Goal: Transaction & Acquisition: Purchase product/service

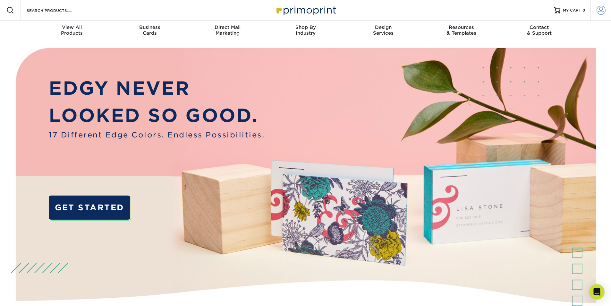
click at [599, 18] on link "Account" at bounding box center [600, 10] width 21 height 21
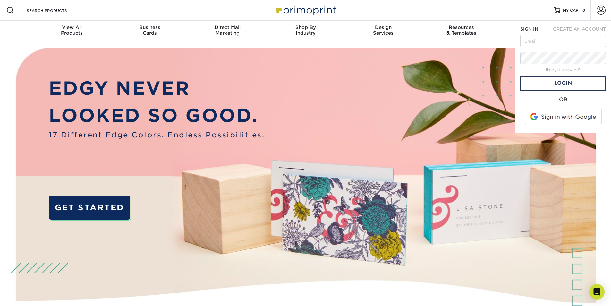
drag, startPoint x: 556, startPoint y: 32, endPoint x: 555, endPoint y: 36, distance: 3.2
click at [556, 33] on form "SIGN IN CREATE AN ACCOUNT forgot password? All fields are required. Login OR" at bounding box center [563, 77] width 86 height 102
click at [555, 36] on input "text" at bounding box center [563, 41] width 86 height 12
type input "fredy@socialbarbercompany.com"
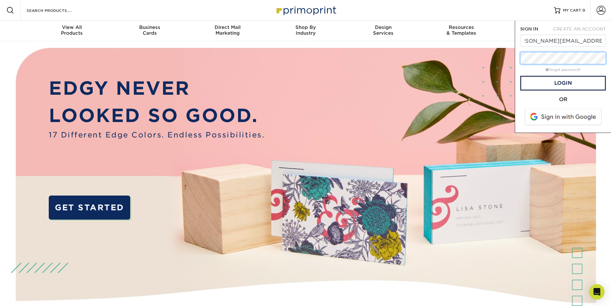
scroll to position [0, 0]
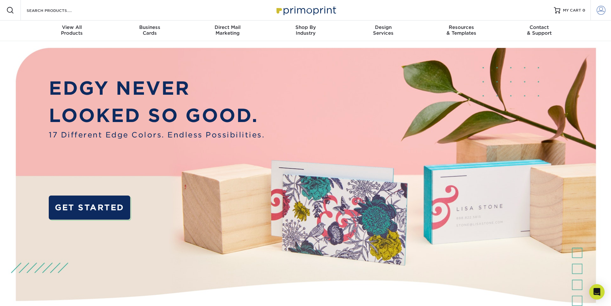
click at [604, 13] on span at bounding box center [601, 10] width 9 height 9
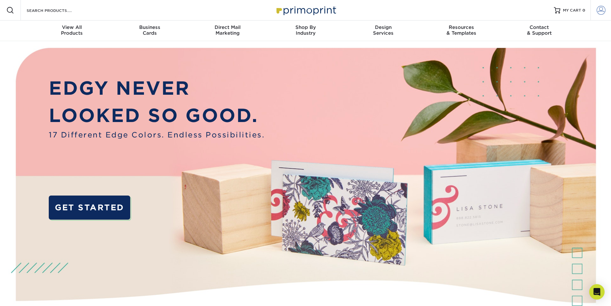
click at [600, 15] on link "Account" at bounding box center [600, 10] width 21 height 21
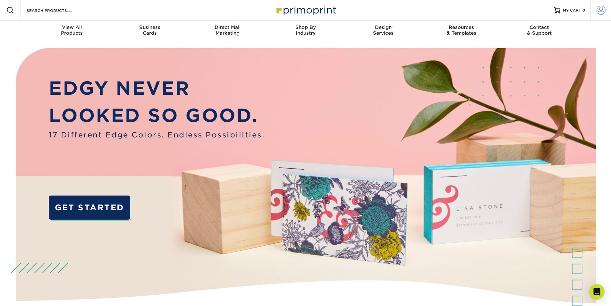
click at [598, 17] on link "Account" at bounding box center [600, 10] width 21 height 21
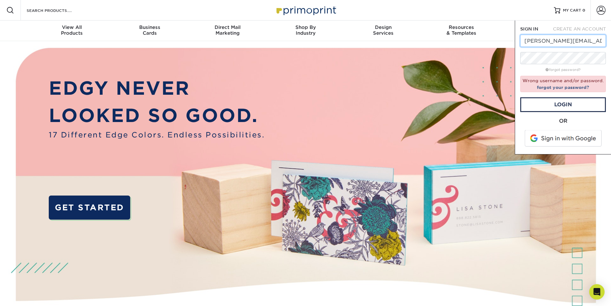
scroll to position [0, 13]
drag, startPoint x: 545, startPoint y: 42, endPoint x: 615, endPoint y: 40, distance: 70.9
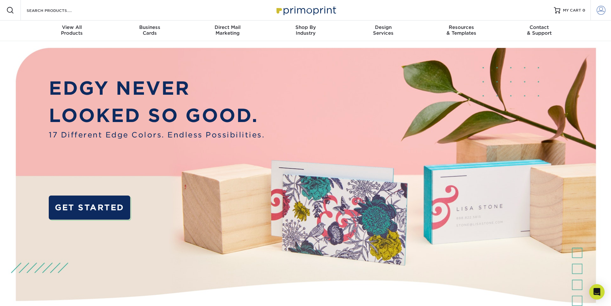
click at [603, 16] on link "Account" at bounding box center [600, 10] width 21 height 21
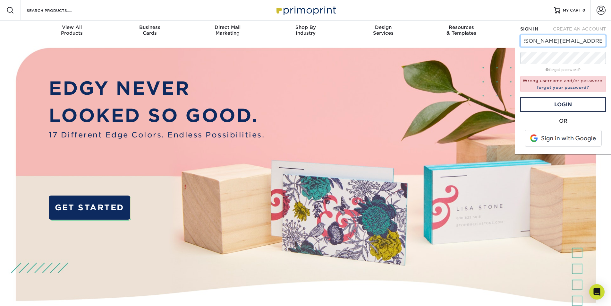
click at [553, 41] on input "fredy@socialbarbercompany.com" at bounding box center [563, 41] width 86 height 12
drag, startPoint x: 531, startPoint y: 40, endPoint x: 589, endPoint y: 42, distance: 57.1
click at [589, 42] on input "fredy@socialbarbercompany.com" at bounding box center [563, 41] width 86 height 12
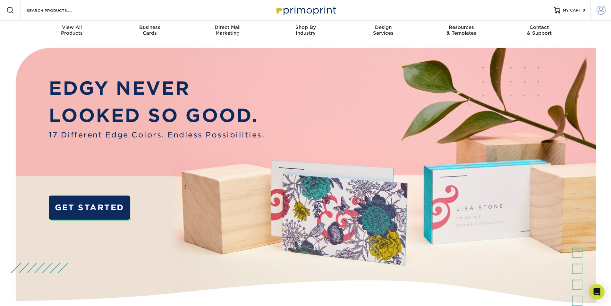
click at [600, 7] on span at bounding box center [601, 10] width 9 height 9
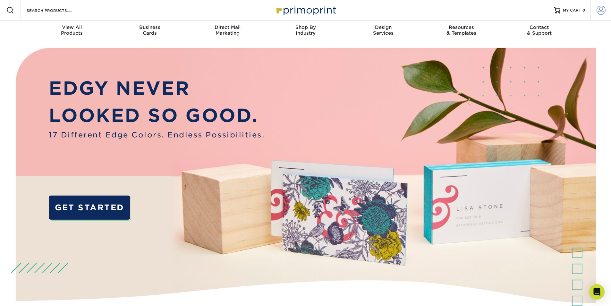
click at [599, 8] on span at bounding box center [601, 10] width 9 height 9
click at [598, 15] on link "Account" at bounding box center [600, 10] width 21 height 21
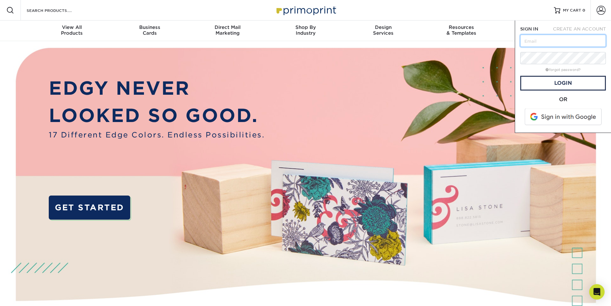
drag, startPoint x: 575, startPoint y: 39, endPoint x: 568, endPoint y: 44, distance: 8.5
click at [575, 39] on input "text" at bounding box center [563, 41] width 86 height 12
type input "fredy@socialbarbercompany.com"
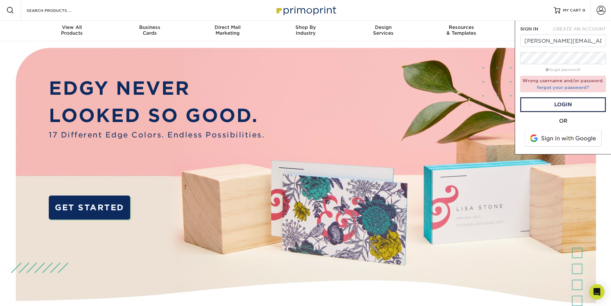
click at [558, 89] on link "forgot your password?" at bounding box center [563, 87] width 52 height 5
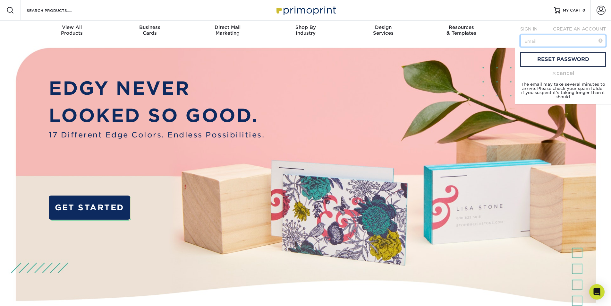
click at [554, 36] on input "text" at bounding box center [563, 41] width 86 height 12
type input "fredy@socialbarbercompany.com"
click at [545, 58] on link "reset password" at bounding box center [563, 59] width 86 height 15
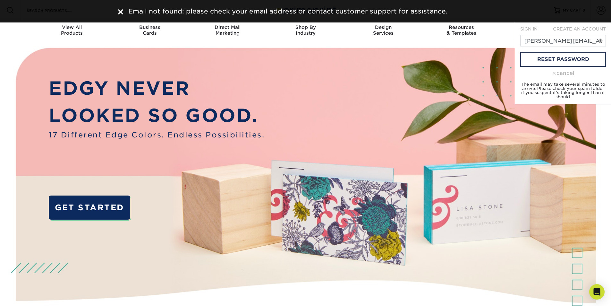
click at [521, 27] on span "SIGN IN" at bounding box center [528, 28] width 17 height 5
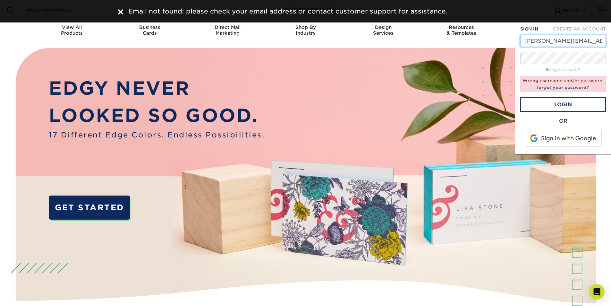
scroll to position [0, 13]
drag, startPoint x: 544, startPoint y: 41, endPoint x: 588, endPoint y: 43, distance: 44.6
click at [588, 43] on input "fredy@socialbarbercompany.com" at bounding box center [563, 41] width 86 height 12
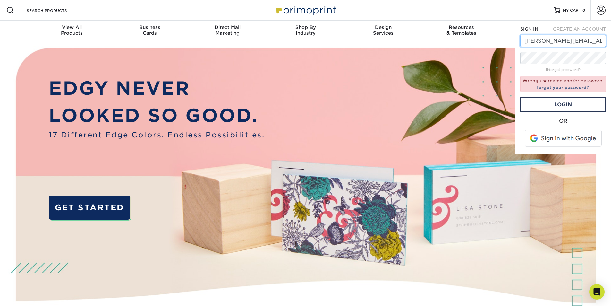
type input "[PERSON_NAME][EMAIL_ADDRESS][DOMAIN_NAME]"
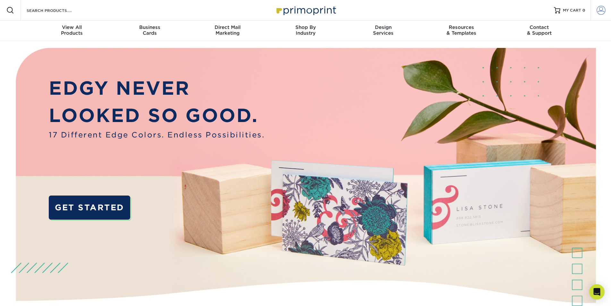
click at [594, 14] on link "Account" at bounding box center [600, 10] width 21 height 21
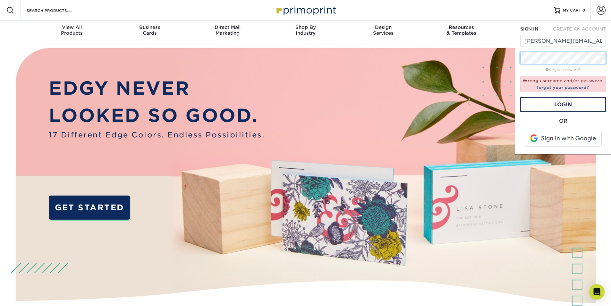
click at [516, 58] on div "SIGN IN CREATE AN ACCOUNT fredy@levelupbeauty.com forgot password? Wrong userna…" at bounding box center [563, 88] width 96 height 134
click at [566, 89] on link "forgot your password?" at bounding box center [563, 87] width 52 height 5
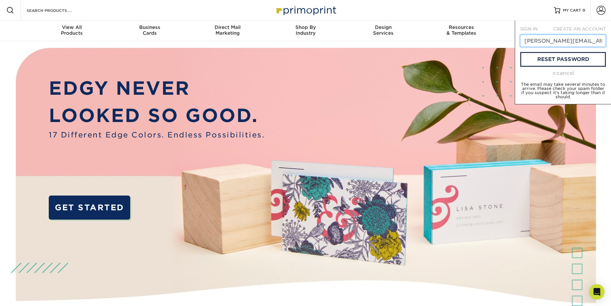
scroll to position [0, 13]
drag, startPoint x: 544, startPoint y: 41, endPoint x: 589, endPoint y: 40, distance: 44.9
click at [589, 40] on input "fredy@socialbarbercompany.com" at bounding box center [563, 41] width 86 height 12
type input "fredy@levelupbeauty.com"
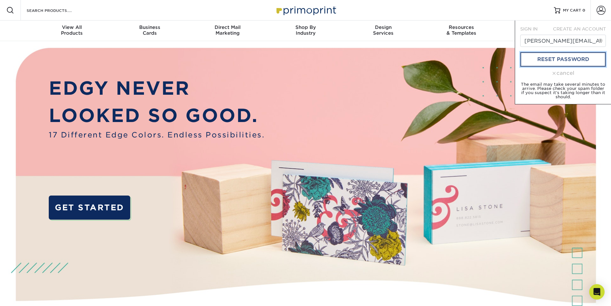
click at [582, 62] on link "reset password" at bounding box center [563, 59] width 86 height 15
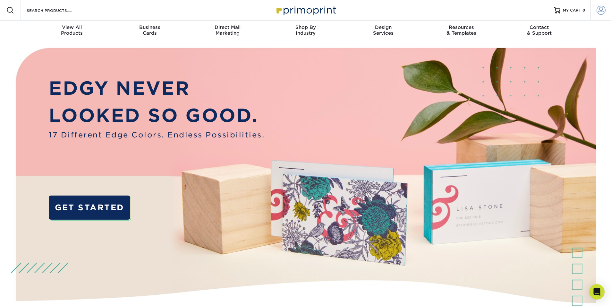
click at [599, 17] on link "Account" at bounding box center [600, 10] width 21 height 21
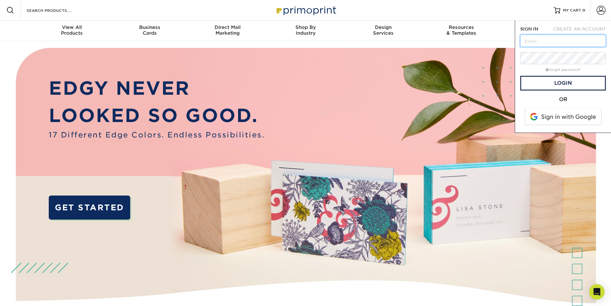
click at [541, 45] on input "text" at bounding box center [563, 41] width 86 height 12
type input "fredy@levelupbeauty.com"
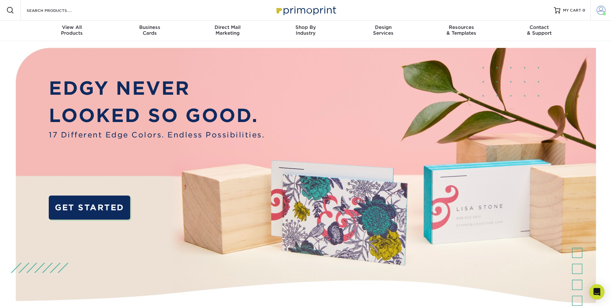
click at [599, 13] on span at bounding box center [601, 10] width 9 height 9
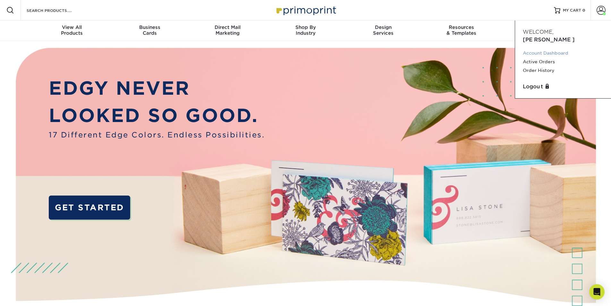
click at [540, 49] on link "Account Dashboard" at bounding box center [563, 53] width 81 height 9
click at [534, 66] on link "Order History" at bounding box center [563, 70] width 81 height 9
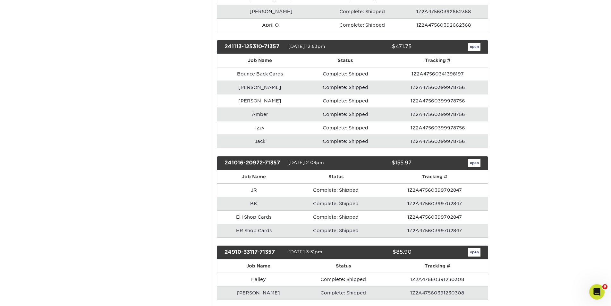
scroll to position [770, 0]
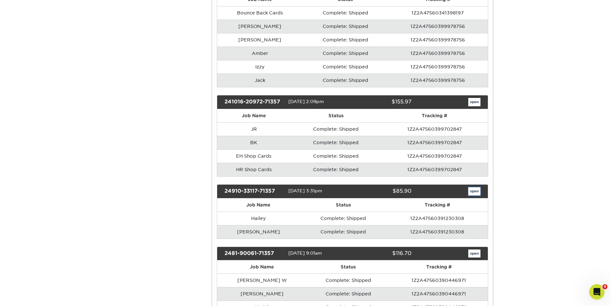
click at [475, 192] on link "open" at bounding box center [474, 191] width 12 height 8
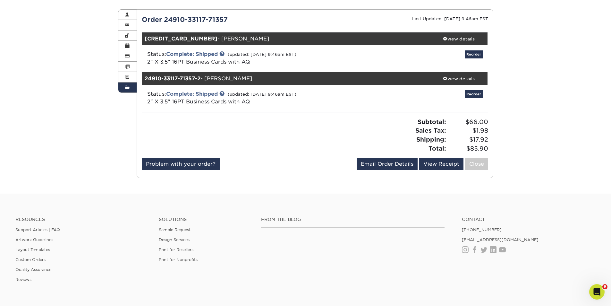
scroll to position [32, 0]
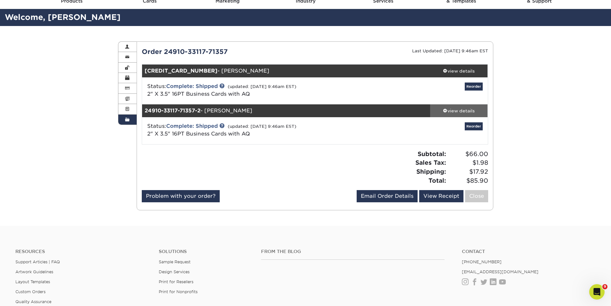
click at [450, 111] on div "view details" at bounding box center [459, 110] width 58 height 6
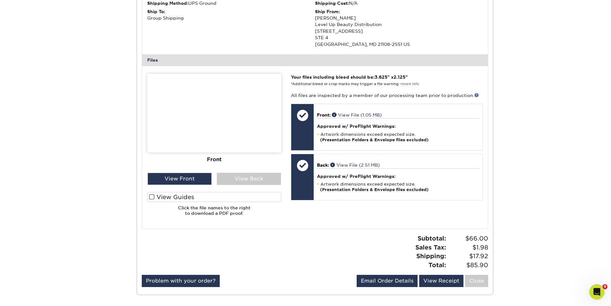
scroll to position [257, 0]
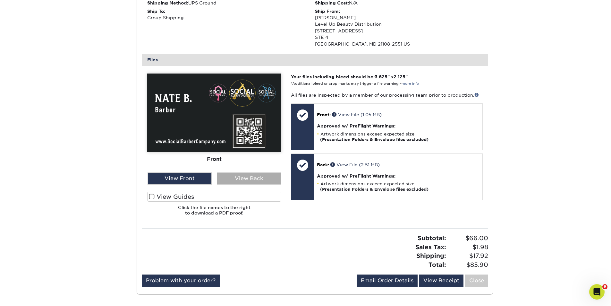
click at [249, 179] on div "View Back" at bounding box center [249, 178] width 64 height 12
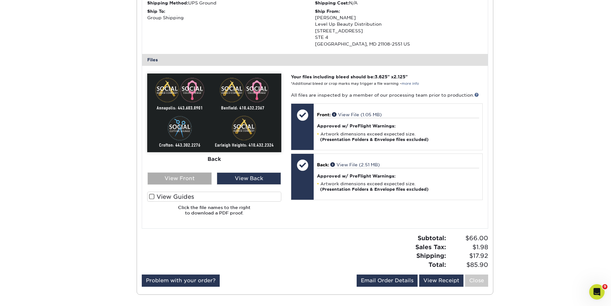
click at [197, 176] on div "View Front" at bounding box center [180, 178] width 64 height 12
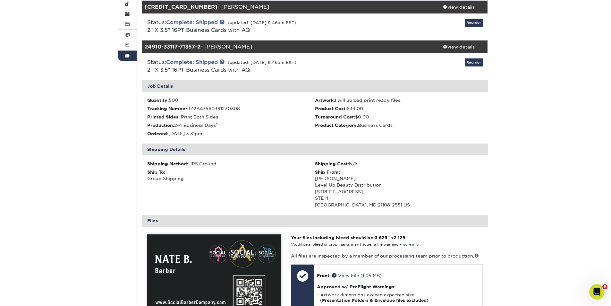
scroll to position [64, 0]
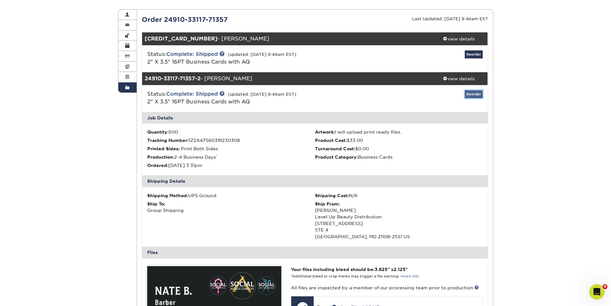
click at [475, 94] on link "Reorder" at bounding box center [474, 94] width 18 height 8
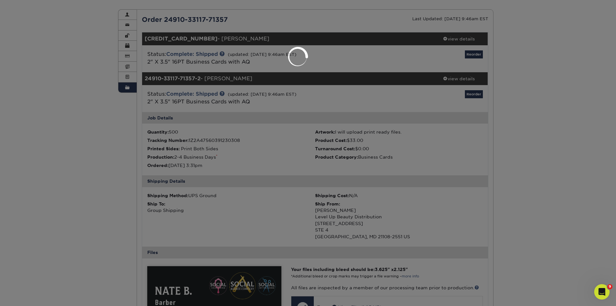
select select "252374"
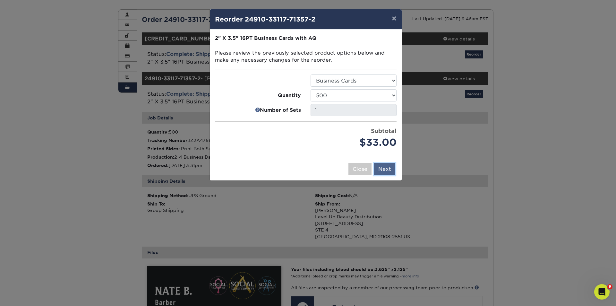
click at [383, 168] on button "Next" at bounding box center [384, 169] width 21 height 12
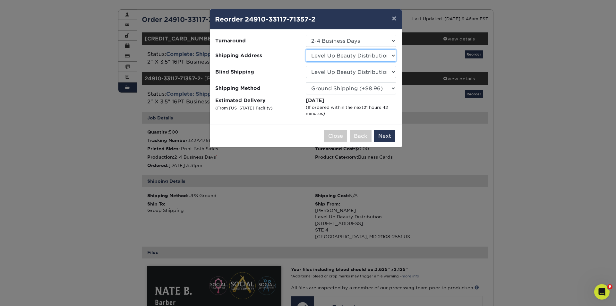
click at [370, 61] on select "Select One Annapolis Benfield Crofton Earleigh Heights Highlands Ranch Joe Zeml…" at bounding box center [351, 55] width 90 height 12
select select "230369"
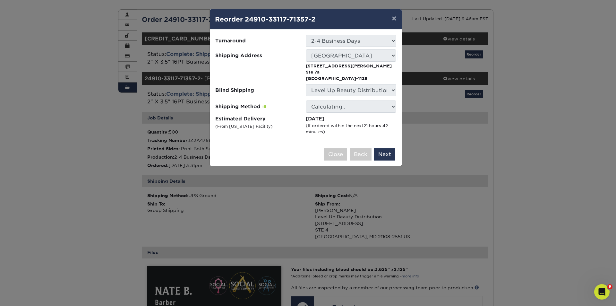
drag, startPoint x: 243, startPoint y: 61, endPoint x: 247, endPoint y: 61, distance: 3.5
click at [244, 61] on label "Shipping Address" at bounding box center [260, 55] width 90 height 12
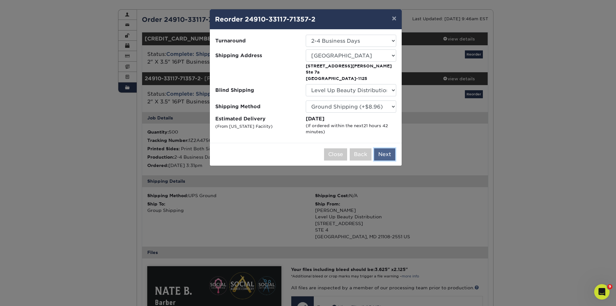
click at [388, 155] on button "Next" at bounding box center [384, 154] width 21 height 12
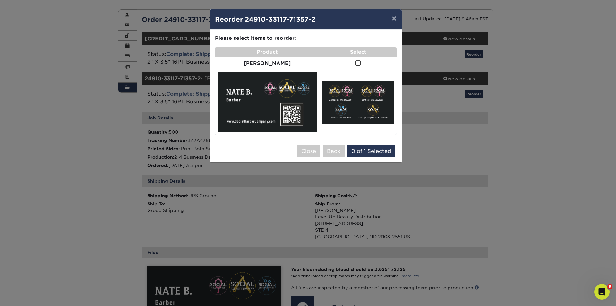
click at [355, 65] on span at bounding box center [357, 63] width 5 height 6
click at [0, 0] on input "checkbox" at bounding box center [0, 0] width 0 height 0
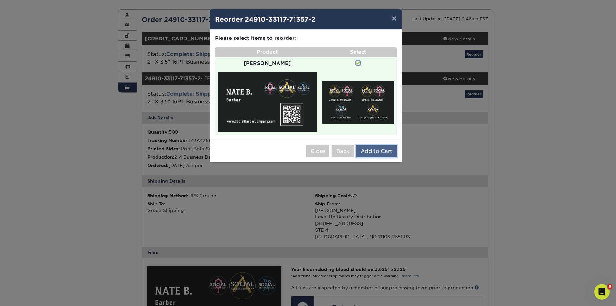
click at [375, 145] on button "Add to Cart" at bounding box center [376, 151] width 40 height 12
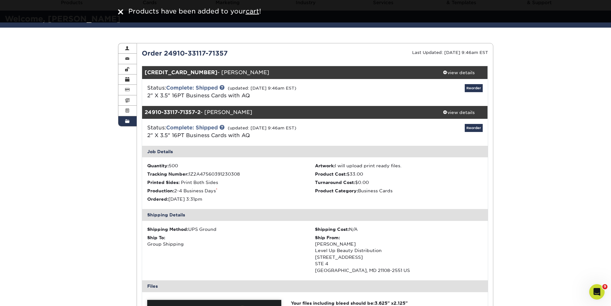
scroll to position [0, 0]
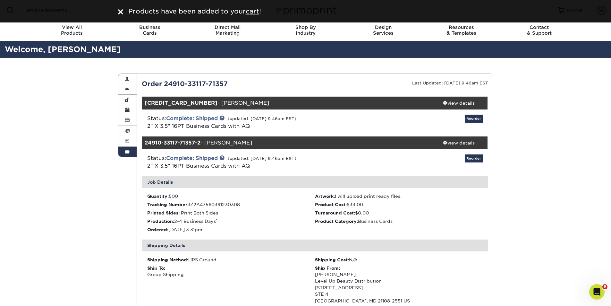
click at [117, 11] on div "Products have been added to your cart !" at bounding box center [305, 11] width 385 height 10
click at [122, 11] on img at bounding box center [120, 11] width 5 height 5
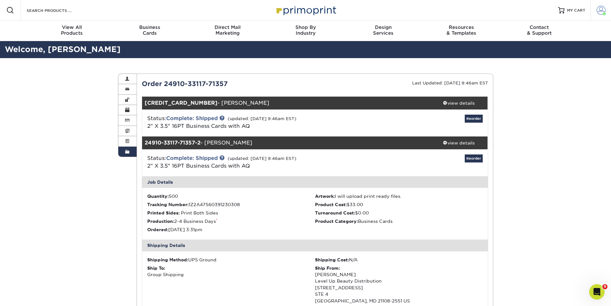
click at [598, 7] on span at bounding box center [601, 10] width 9 height 9
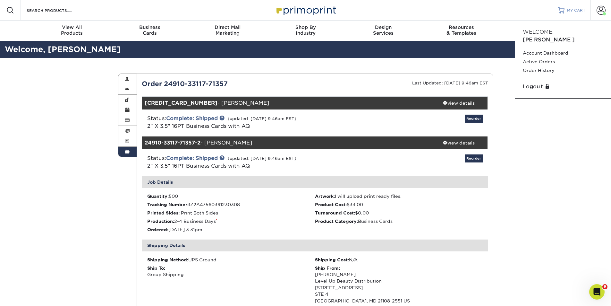
click at [573, 5] on link "MY CART" at bounding box center [571, 10] width 27 height 21
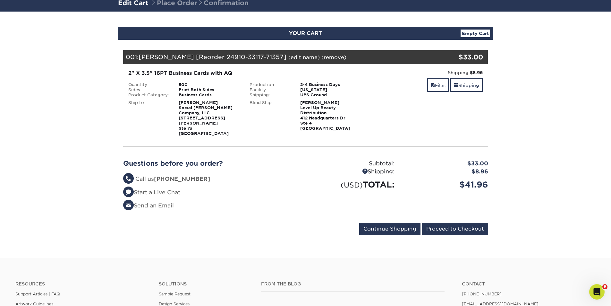
scroll to position [128, 0]
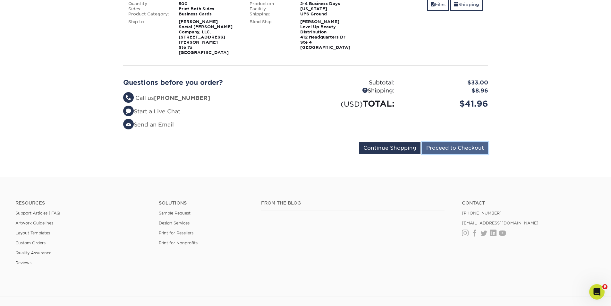
click at [450, 144] on input "Proceed to Checkout" at bounding box center [455, 148] width 66 height 12
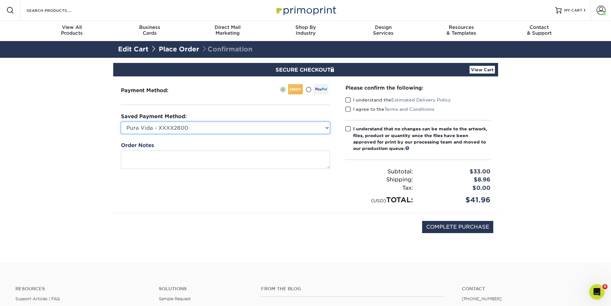
click at [236, 130] on select "Pura Vida - XXXX2800 MasterCard - XXXX7585 Visa - XXXX7244 New Credit Card" at bounding box center [225, 128] width 209 height 12
select select "69493"
click at [121, 122] on select "Pura Vida - XXXX2800 MasterCard - XXXX7585 Visa - XXXX7244 New Credit Card" at bounding box center [225, 128] width 209 height 12
click at [348, 99] on span at bounding box center [347, 100] width 5 height 6
click at [0, 0] on input "I understand the Estimated Delivery Policy" at bounding box center [0, 0] width 0 height 0
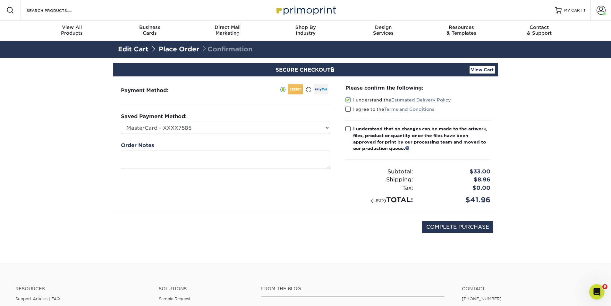
click at [348, 109] on span at bounding box center [347, 109] width 5 height 6
click at [0, 0] on input "I agree to the Terms and Conditions" at bounding box center [0, 0] width 0 height 0
click at [347, 129] on span at bounding box center [347, 129] width 5 height 6
click at [0, 0] on input "I understand that no changes can be made to the artwork, files, product or quan…" at bounding box center [0, 0] width 0 height 0
click at [441, 228] on input "COMPLETE PURCHASE" at bounding box center [457, 227] width 71 height 12
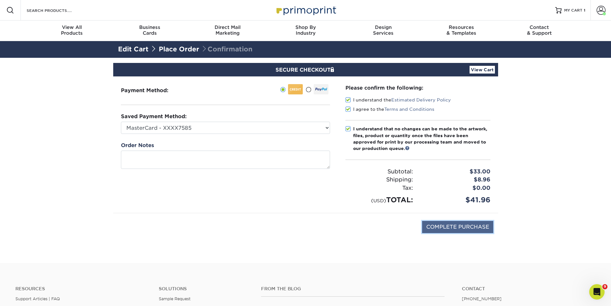
type input "PROCESSING, PLEASE WAIT..."
